Goal: Navigation & Orientation: Find specific page/section

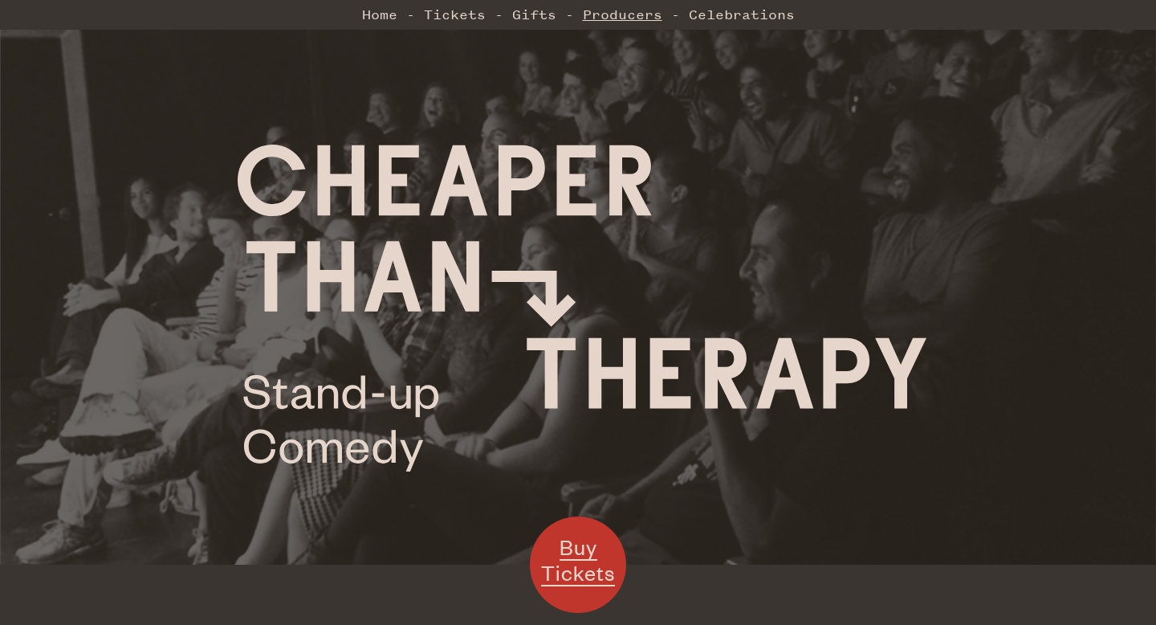
click at [625, 14] on link "Producers" at bounding box center [622, 14] width 79 height 32
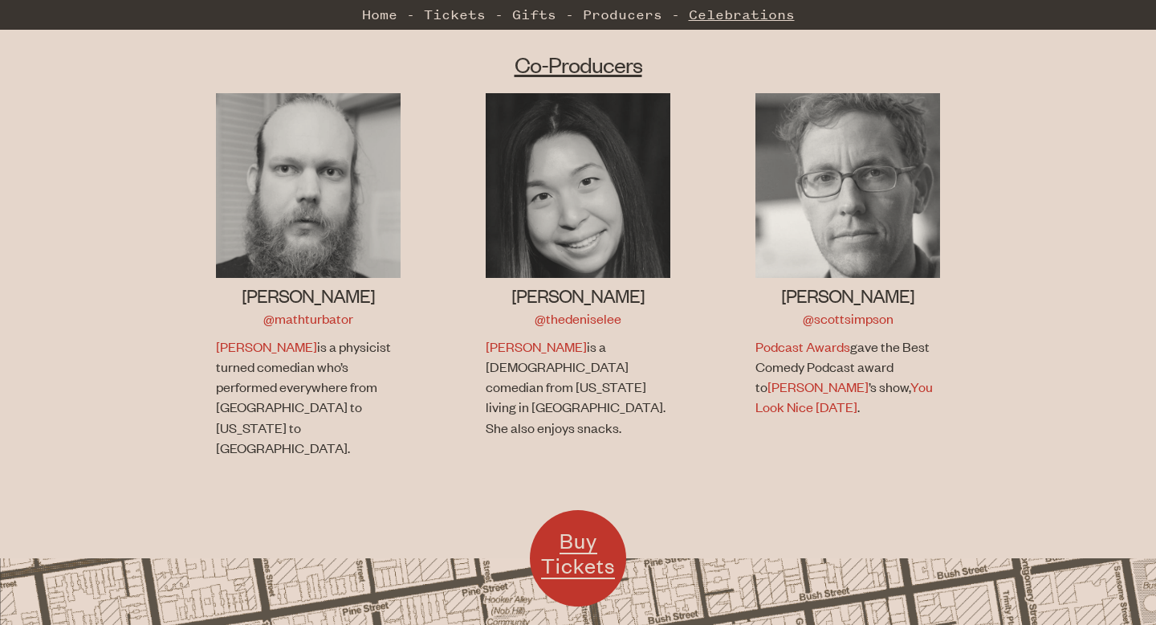
click at [718, 19] on link "Celebrations" at bounding box center [742, 14] width 106 height 32
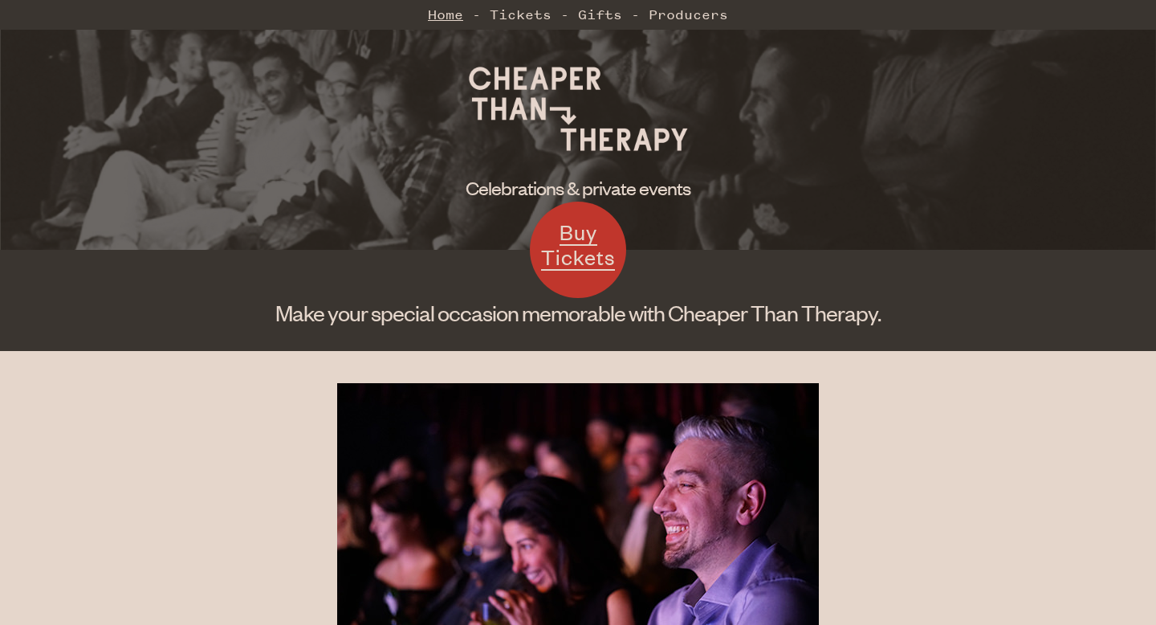
click at [458, 17] on link "Home" at bounding box center [445, 14] width 35 height 32
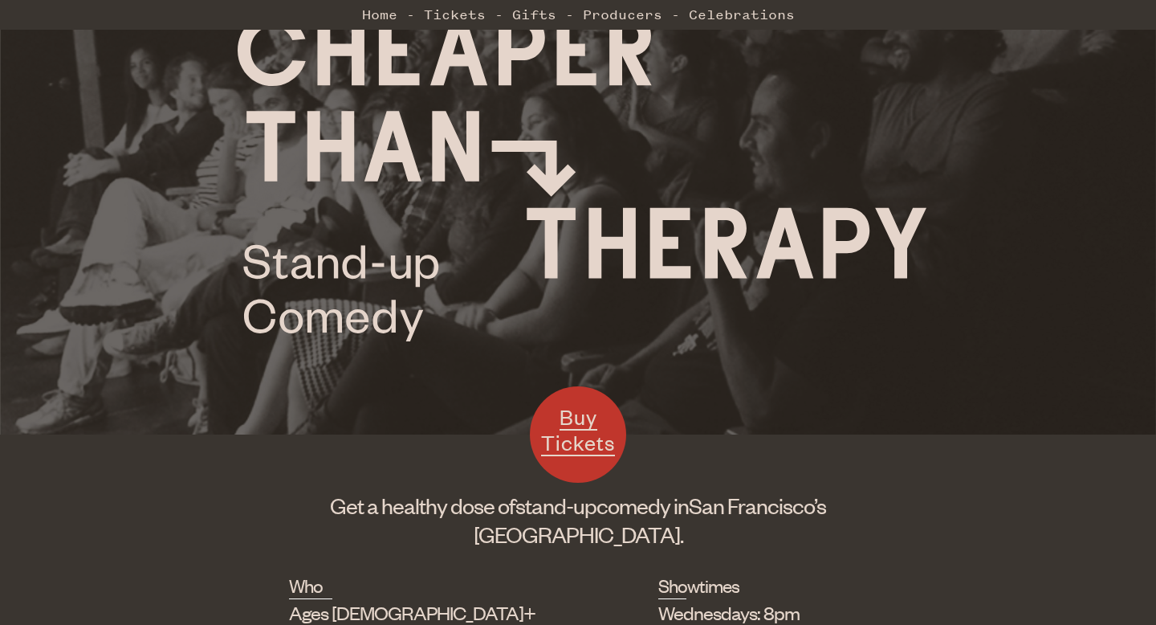
scroll to position [332, 0]
